Goal: Check status: Check status

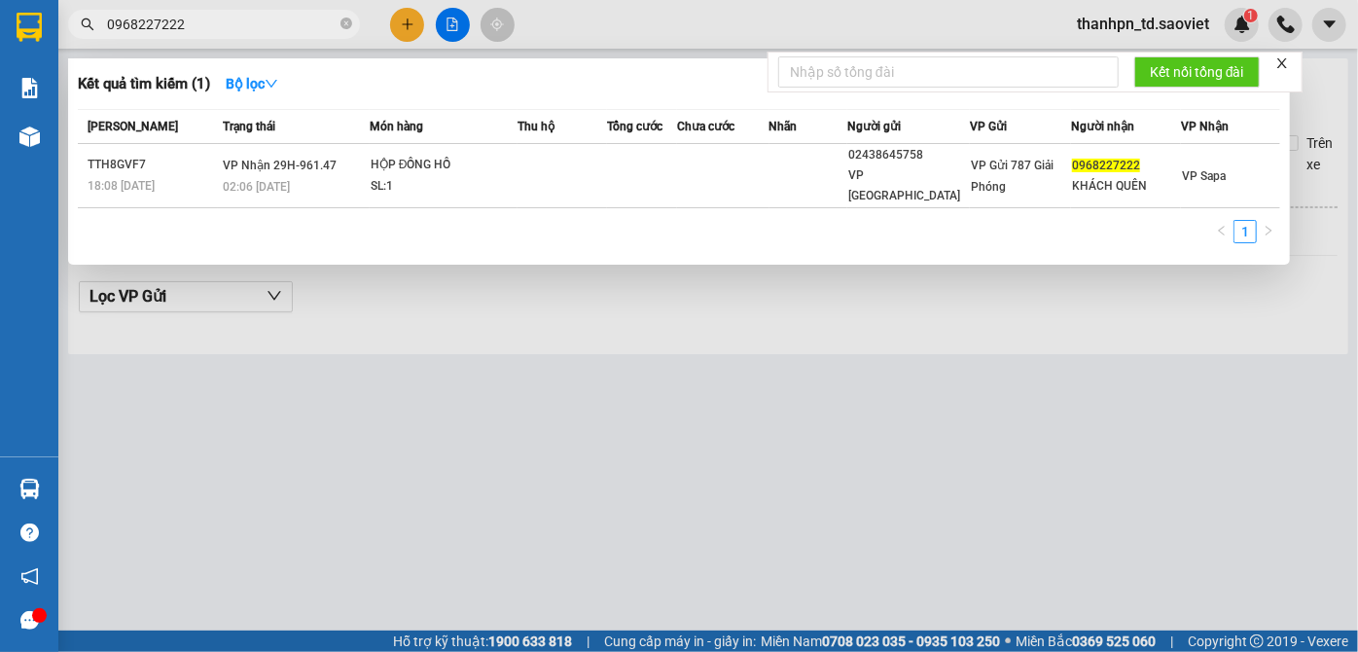
click at [601, 70] on div "Kết quả tìm kiếm ( 1 ) Bộ lọc" at bounding box center [679, 83] width 1202 height 31
click at [187, 25] on input "0968227222" at bounding box center [221, 24] width 229 height 21
drag, startPoint x: 187, startPoint y: 25, endPoint x: 165, endPoint y: 22, distance: 21.6
click at [165, 22] on input "0968227222" at bounding box center [221, 24] width 229 height 21
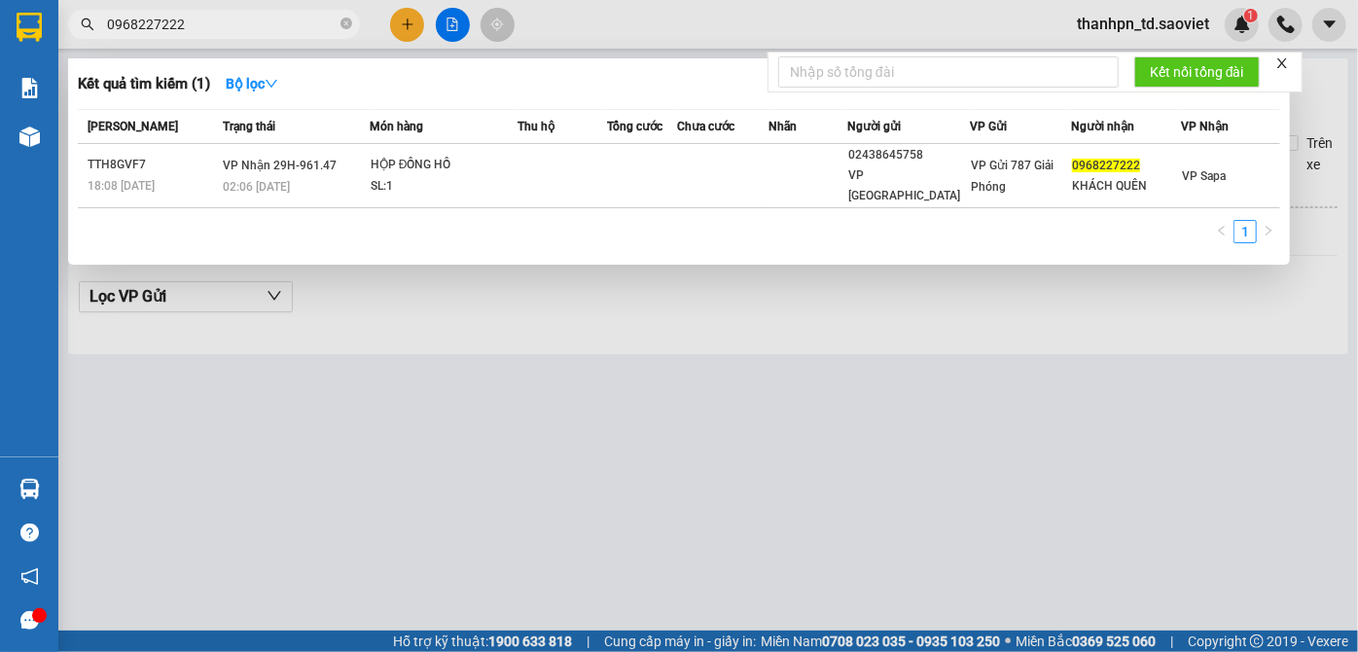
click at [165, 22] on input "0968227222" at bounding box center [221, 24] width 229 height 21
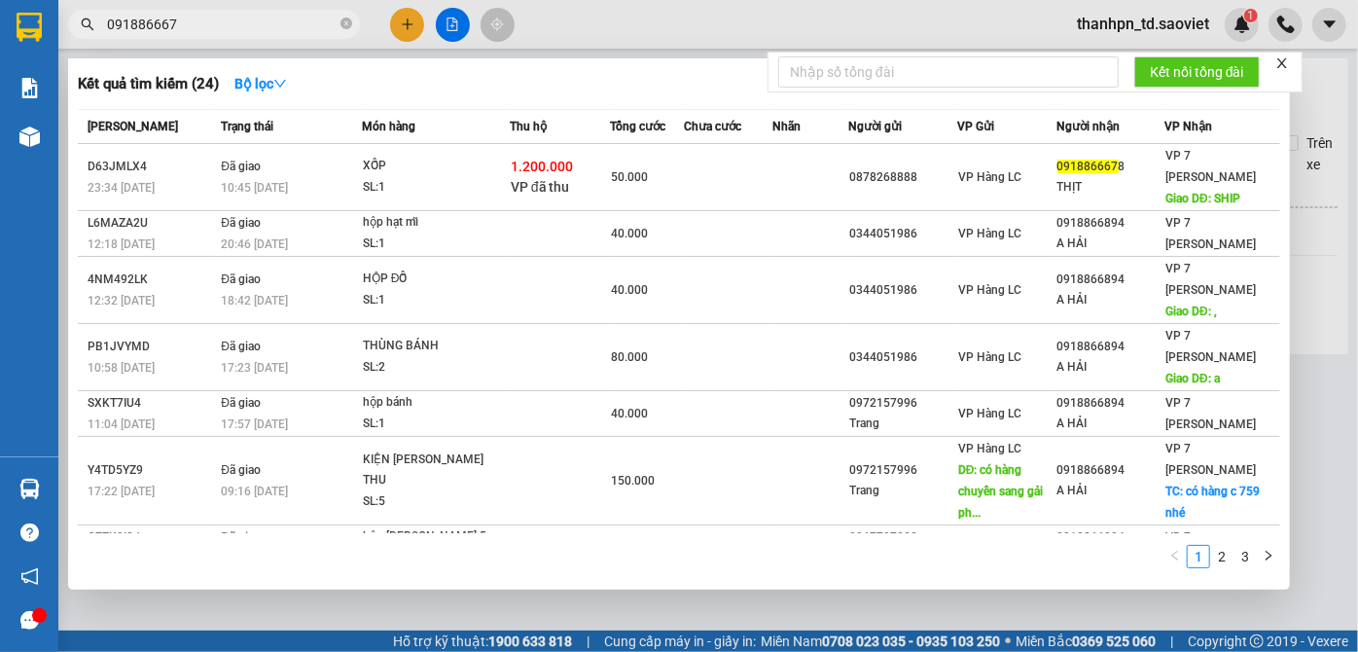
type input "0918866678"
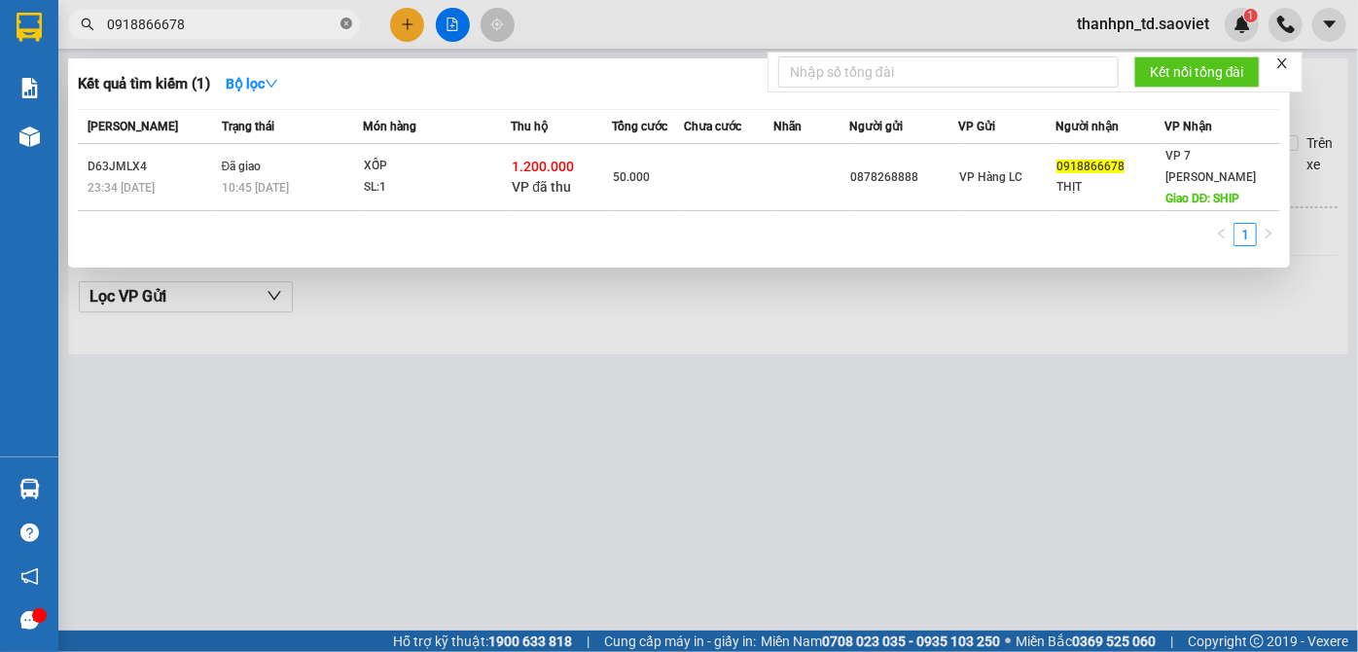
click at [347, 21] on icon "close-circle" at bounding box center [346, 24] width 12 height 12
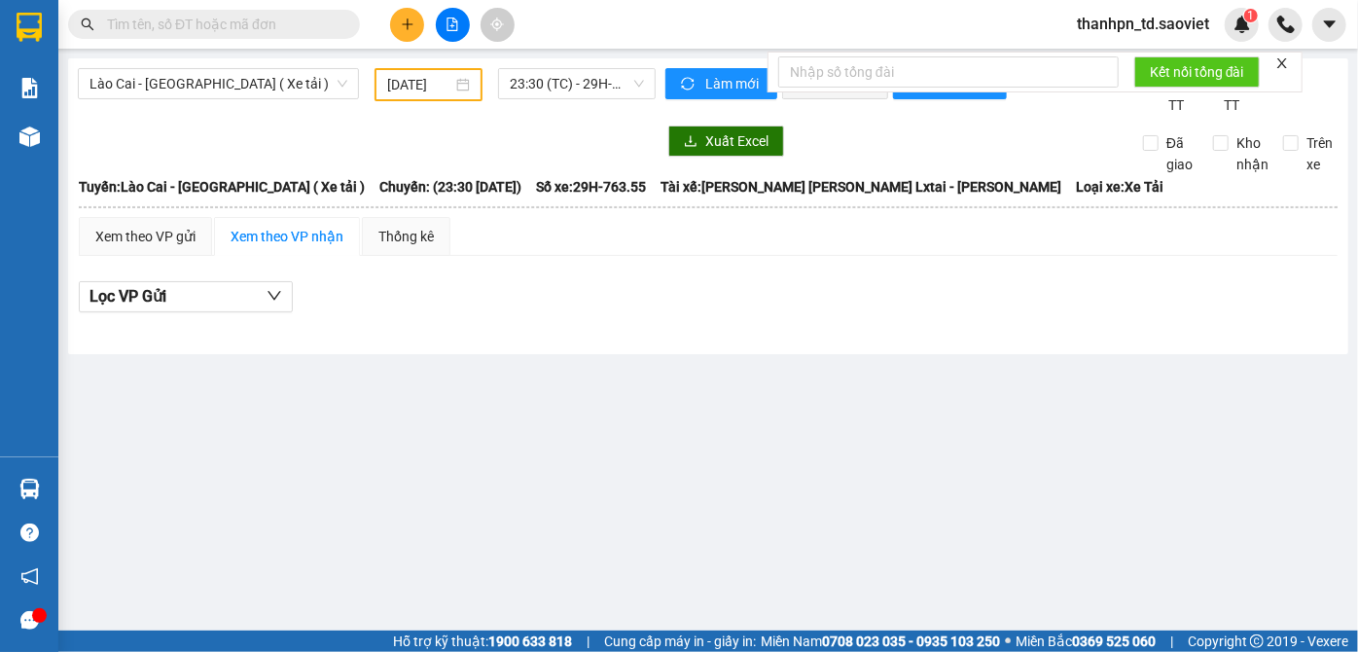
click at [214, 21] on input "text" at bounding box center [221, 24] width 229 height 21
click at [685, 31] on div "Kết quả [PERSON_NAME] ( 1 ) Bộ lọc Mã ĐH Trạng thái Món hàng Thu hộ Tổng [PERSO…" at bounding box center [679, 24] width 1358 height 49
